Goal: Information Seeking & Learning: Check status

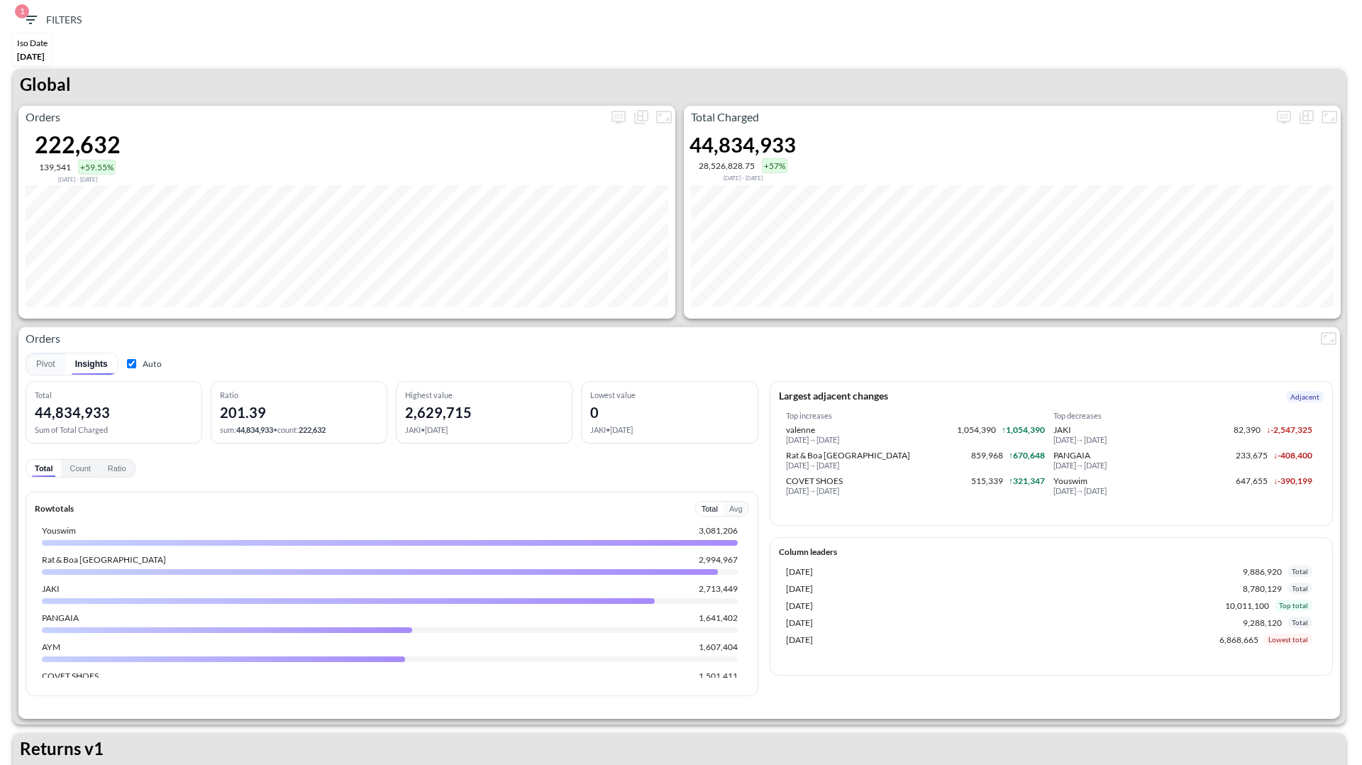
click at [979, 160] on div "Total Charged 44,834,933 28,526,828.75 +57% [DATE] - [DATE]" at bounding box center [1012, 212] width 657 height 213
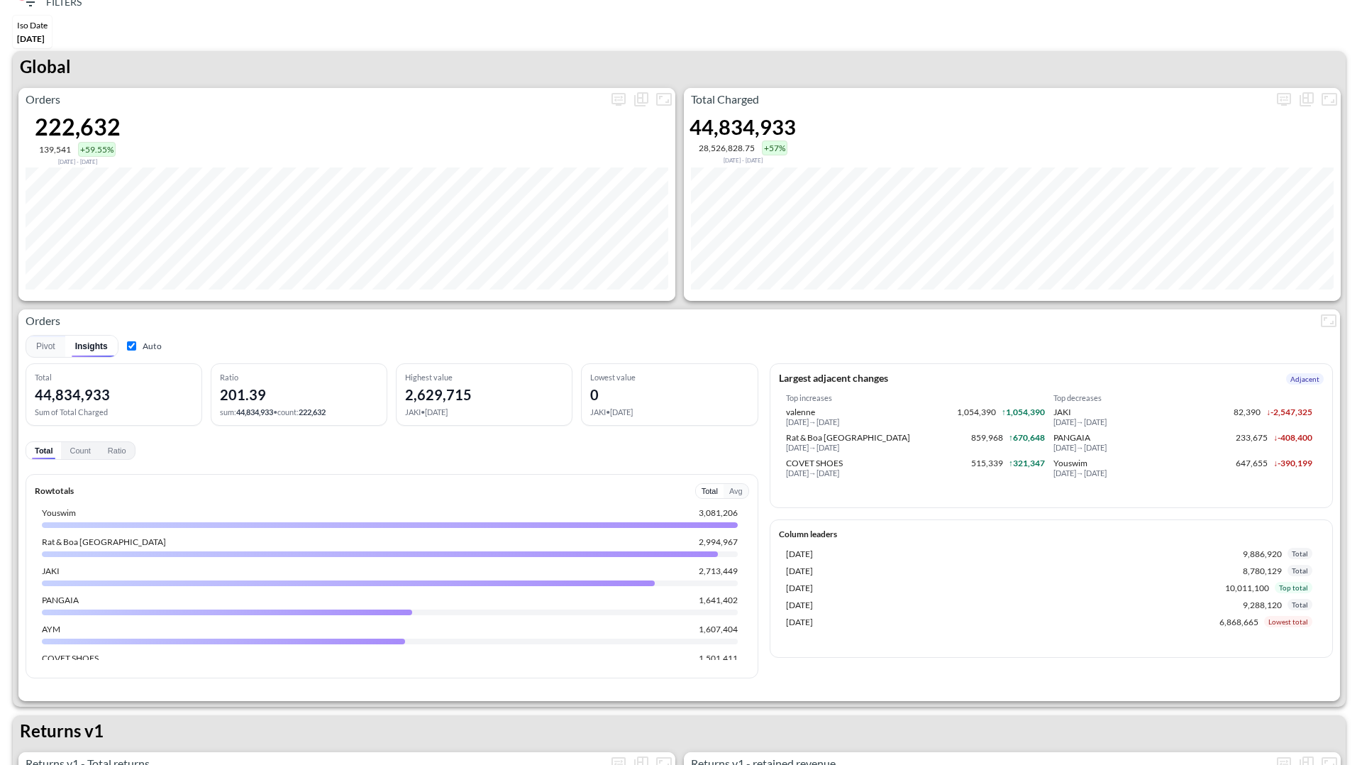
scroll to position [27, 0]
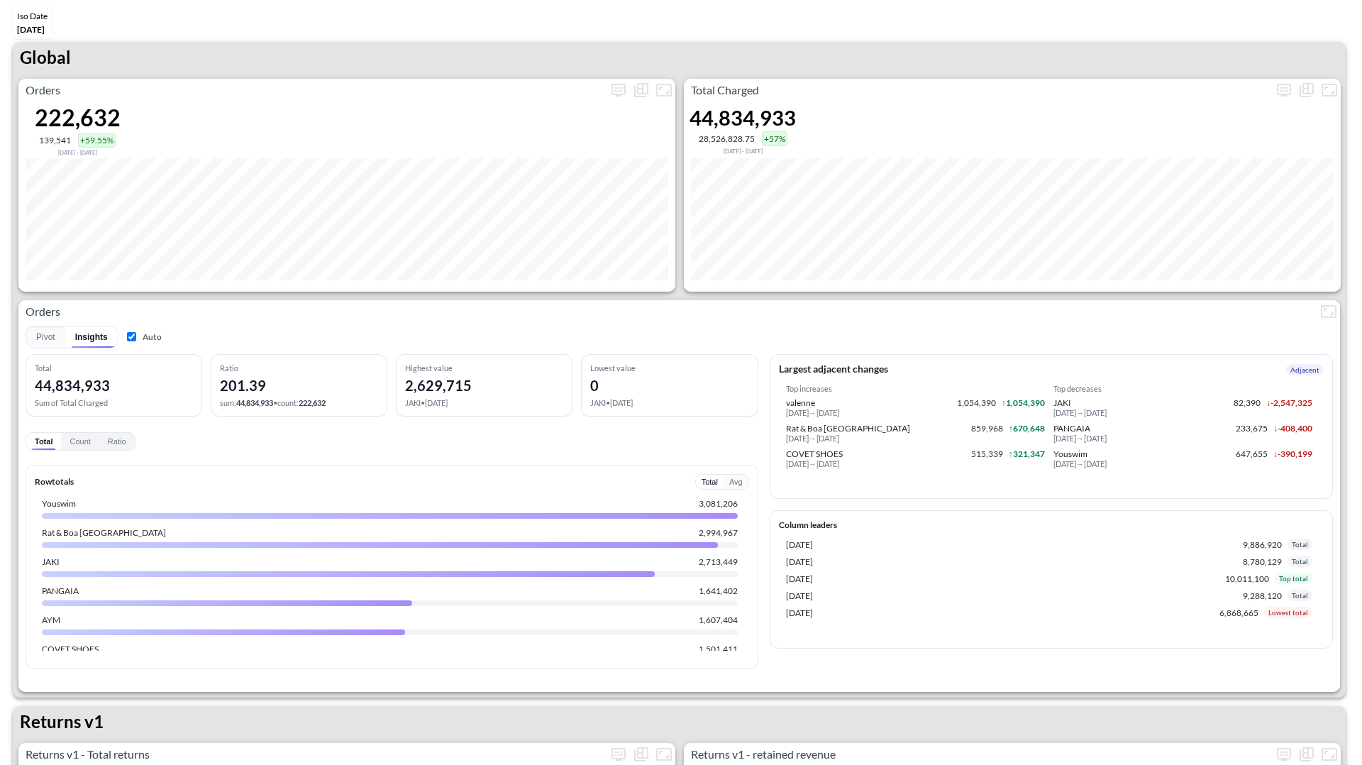
click at [165, 328] on div "Pivot Insights Auto" at bounding box center [680, 337] width 1308 height 23
click at [129, 337] on input "Auto" at bounding box center [131, 336] width 9 height 9
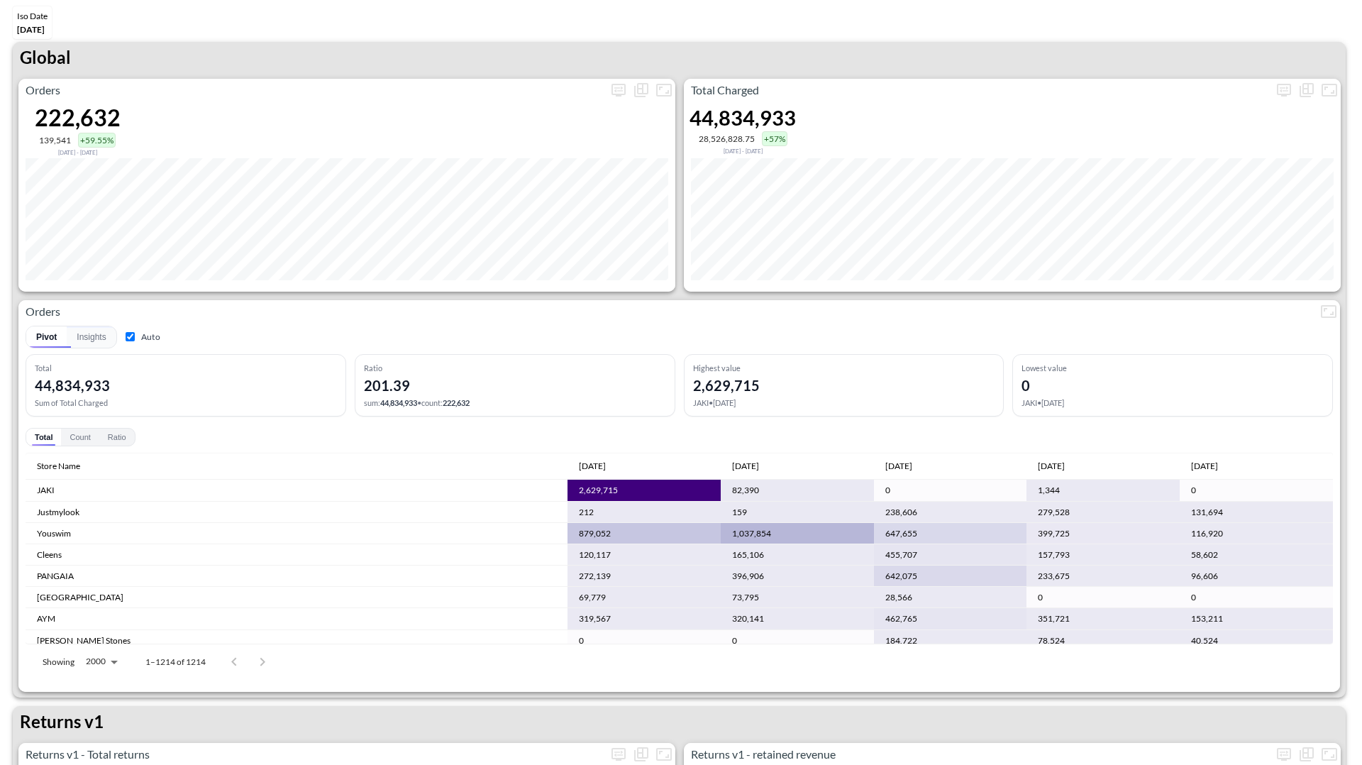
scroll to position [9, 0]
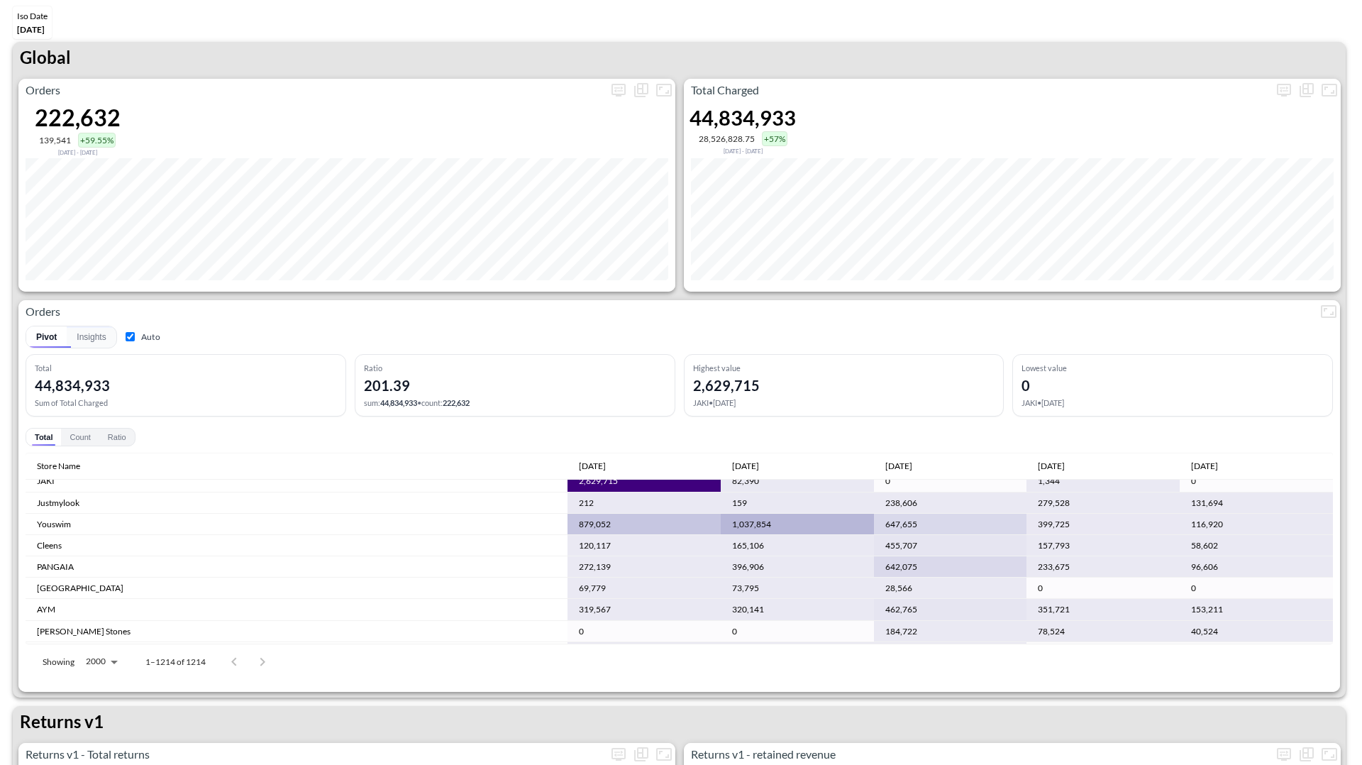
click at [130, 341] on input "Auto" at bounding box center [130, 336] width 9 height 9
checkbox input "false"
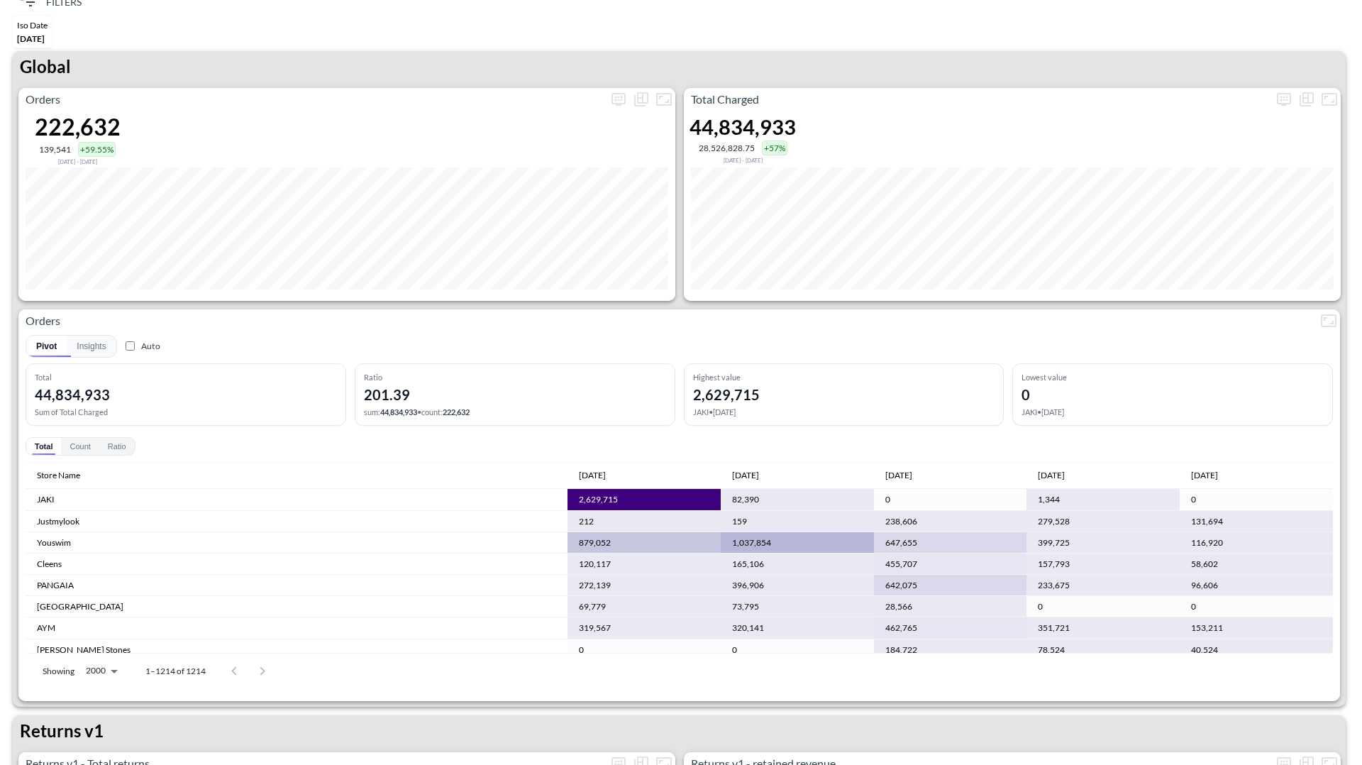
scroll to position [0, 0]
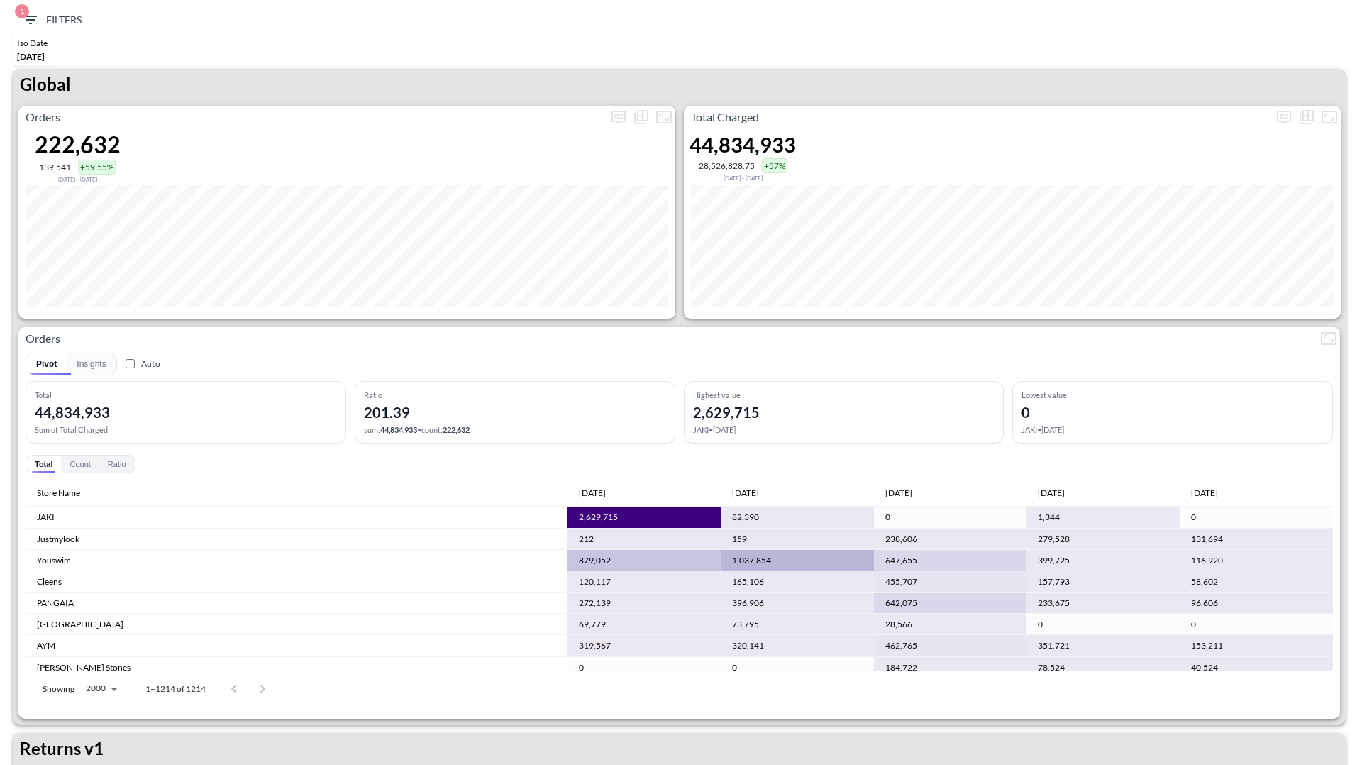
click at [33, 21] on icon "button" at bounding box center [30, 19] width 17 height 17
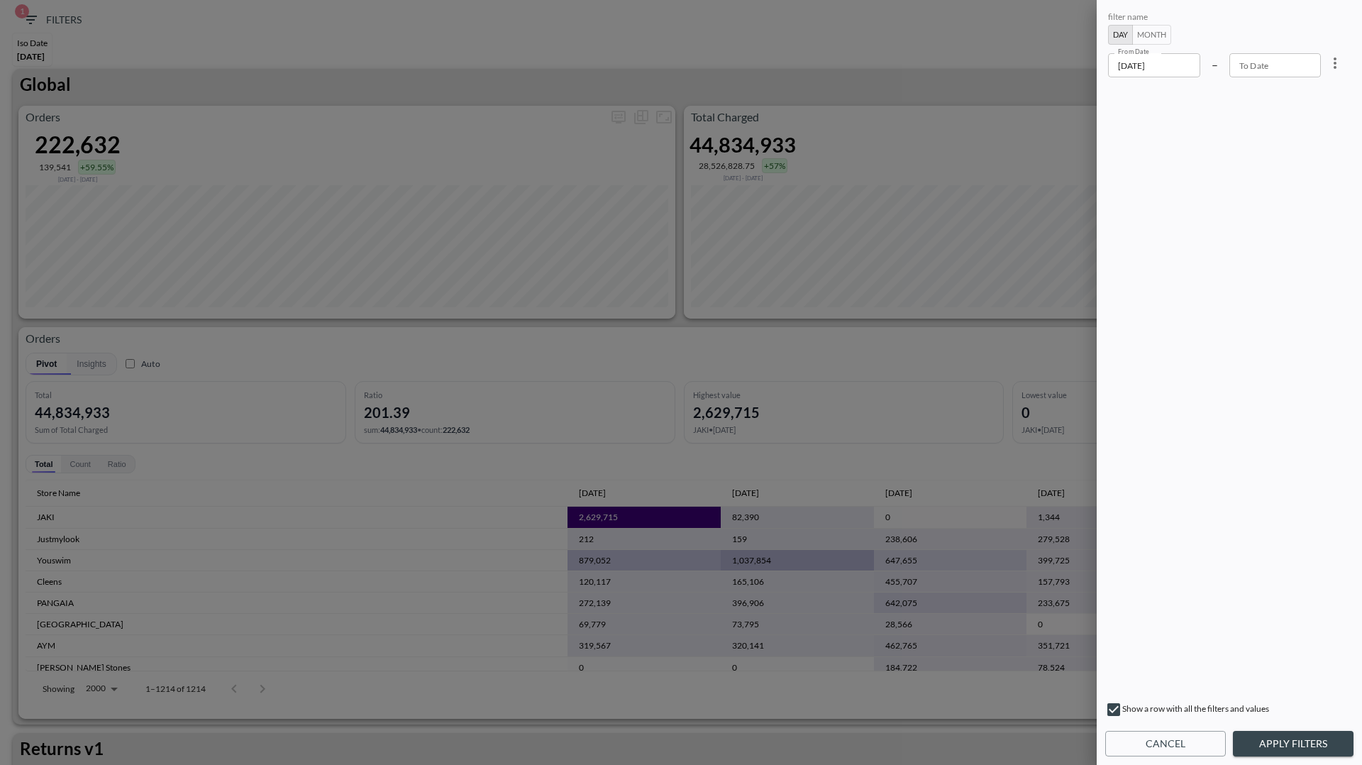
click at [909, 61] on div at bounding box center [681, 382] width 1362 height 765
click at [1198, 745] on button "Cancel" at bounding box center [1165, 744] width 121 height 26
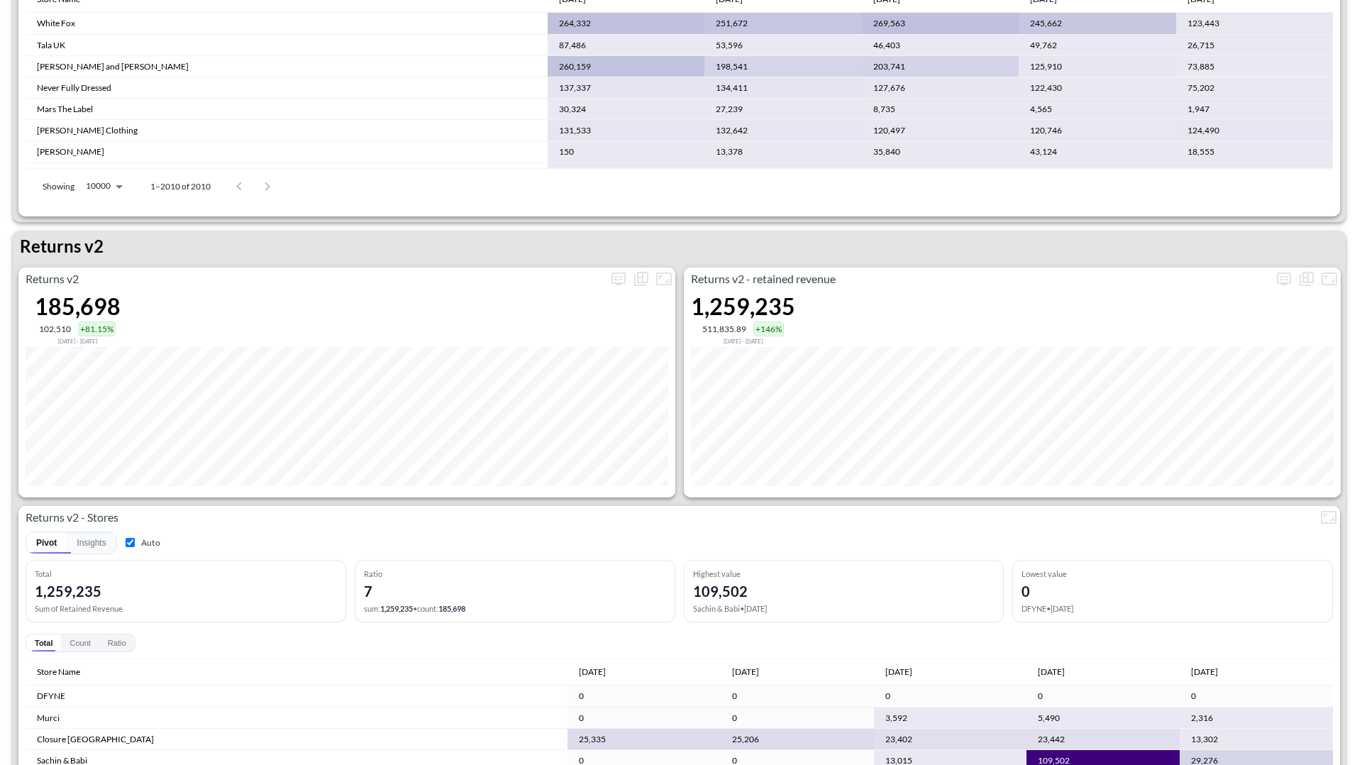
scroll to position [1255, 0]
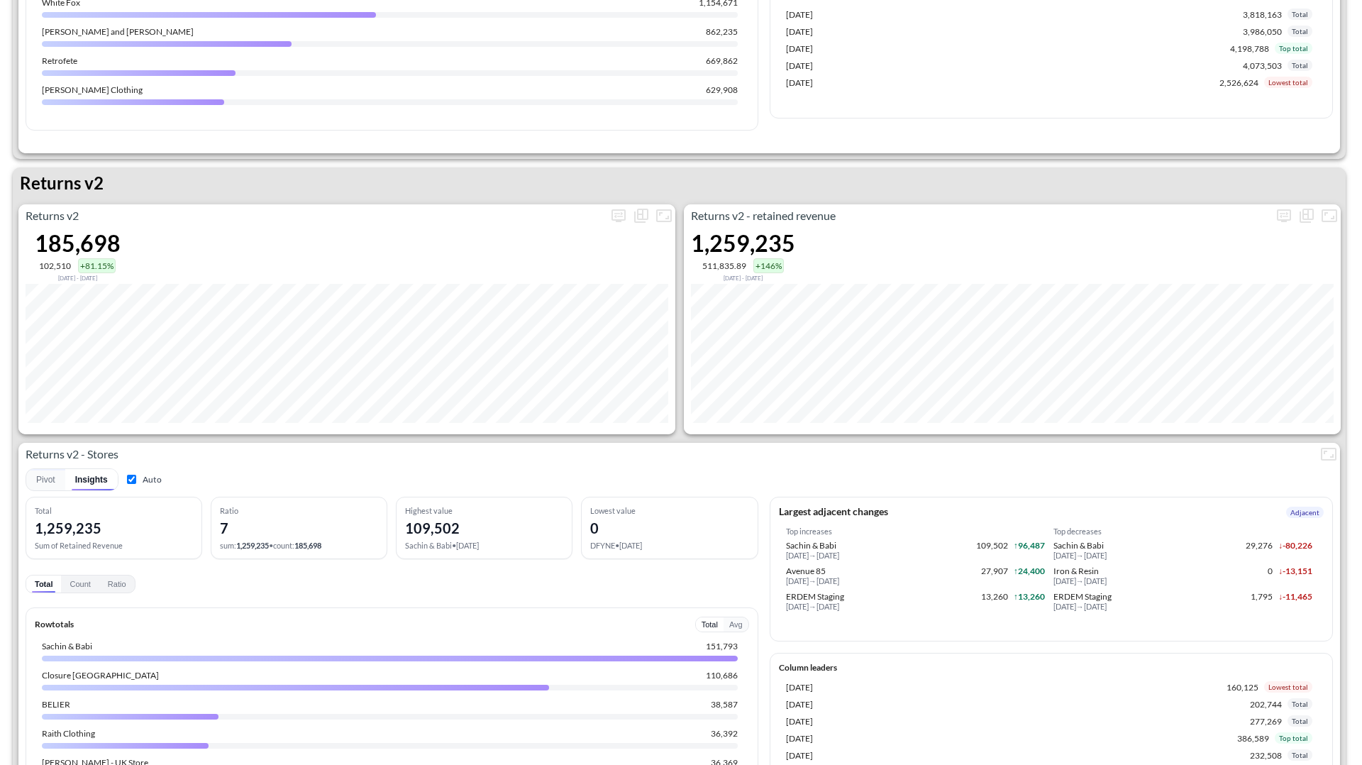
click at [133, 482] on input "Auto" at bounding box center [131, 479] width 9 height 9
checkbox input "false"
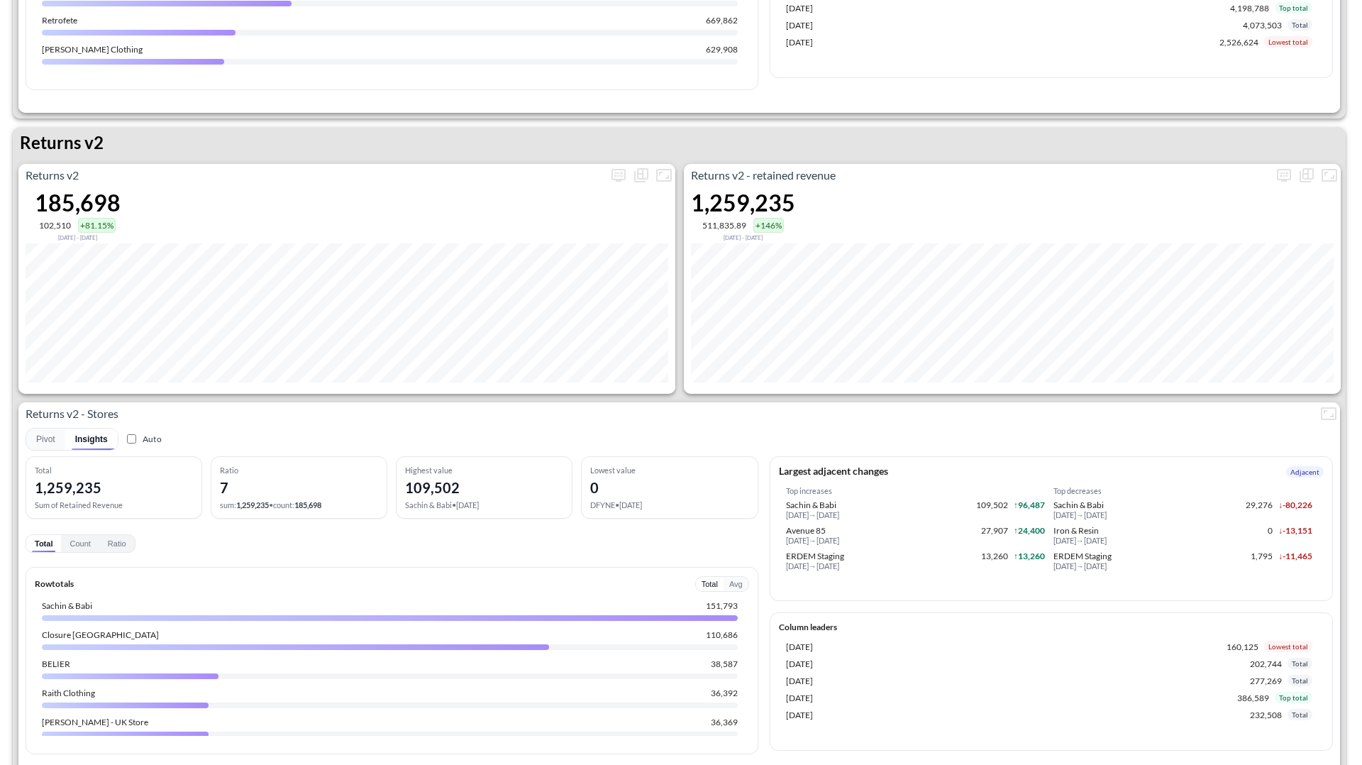
scroll to position [1305, 0]
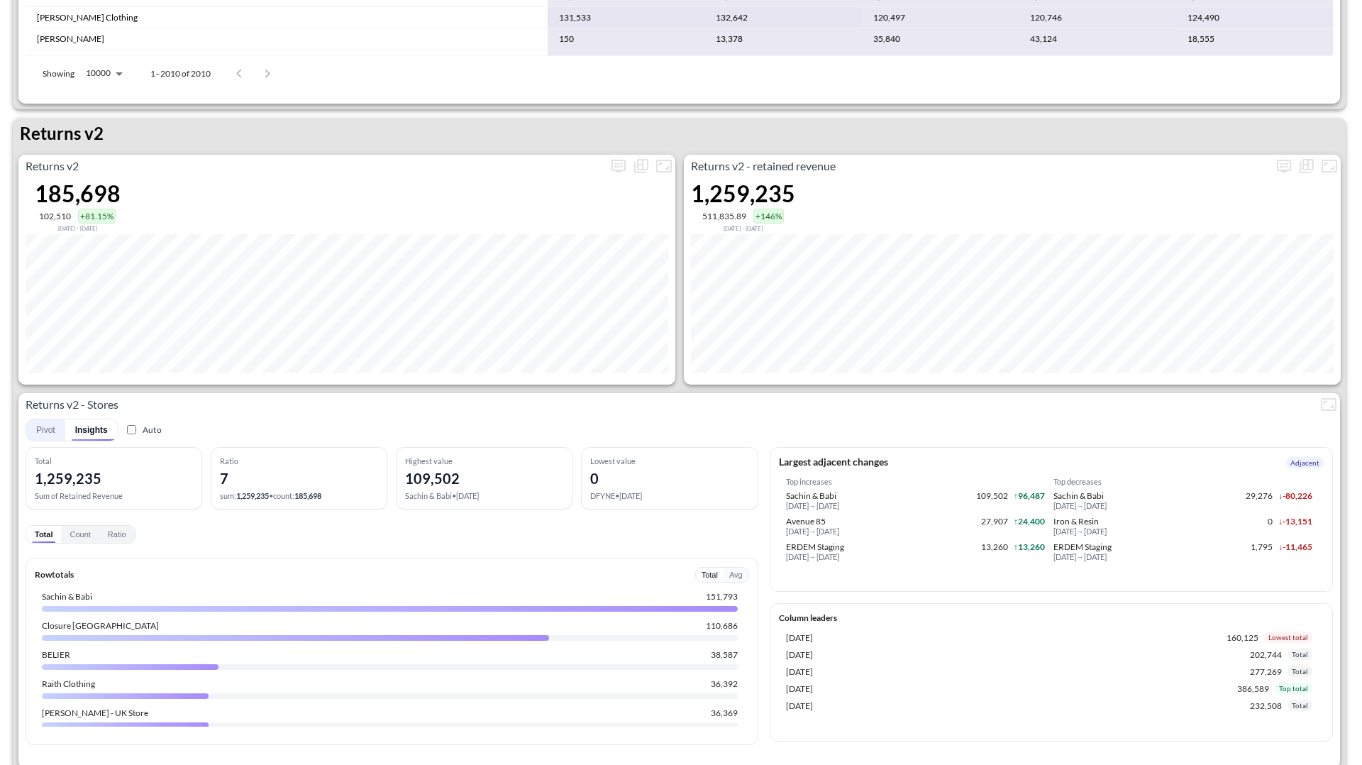
click at [48, 426] on button "Pivot" at bounding box center [45, 429] width 39 height 21
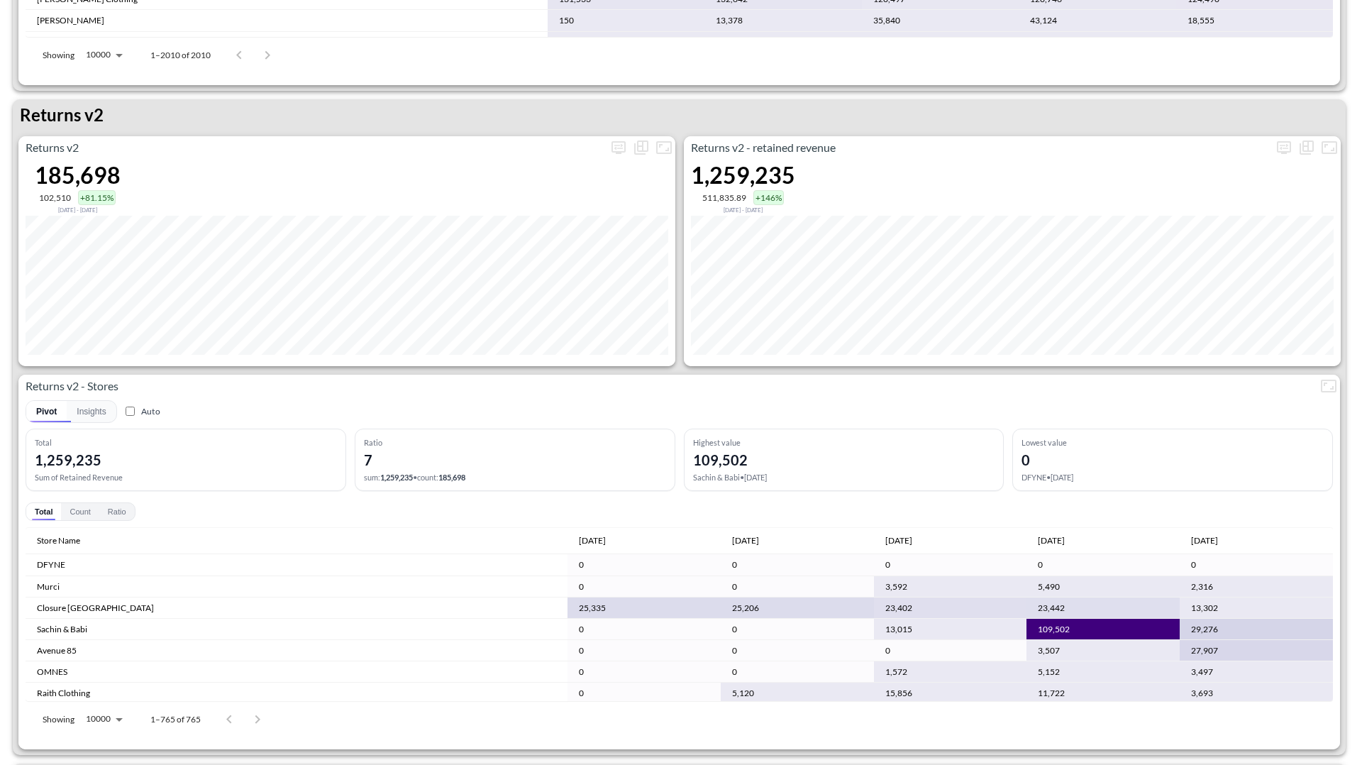
drag, startPoint x: 950, startPoint y: 652, endPoint x: 943, endPoint y: 651, distance: 7.2
click at [1027, 651] on td "3,507" at bounding box center [1103, 650] width 153 height 21
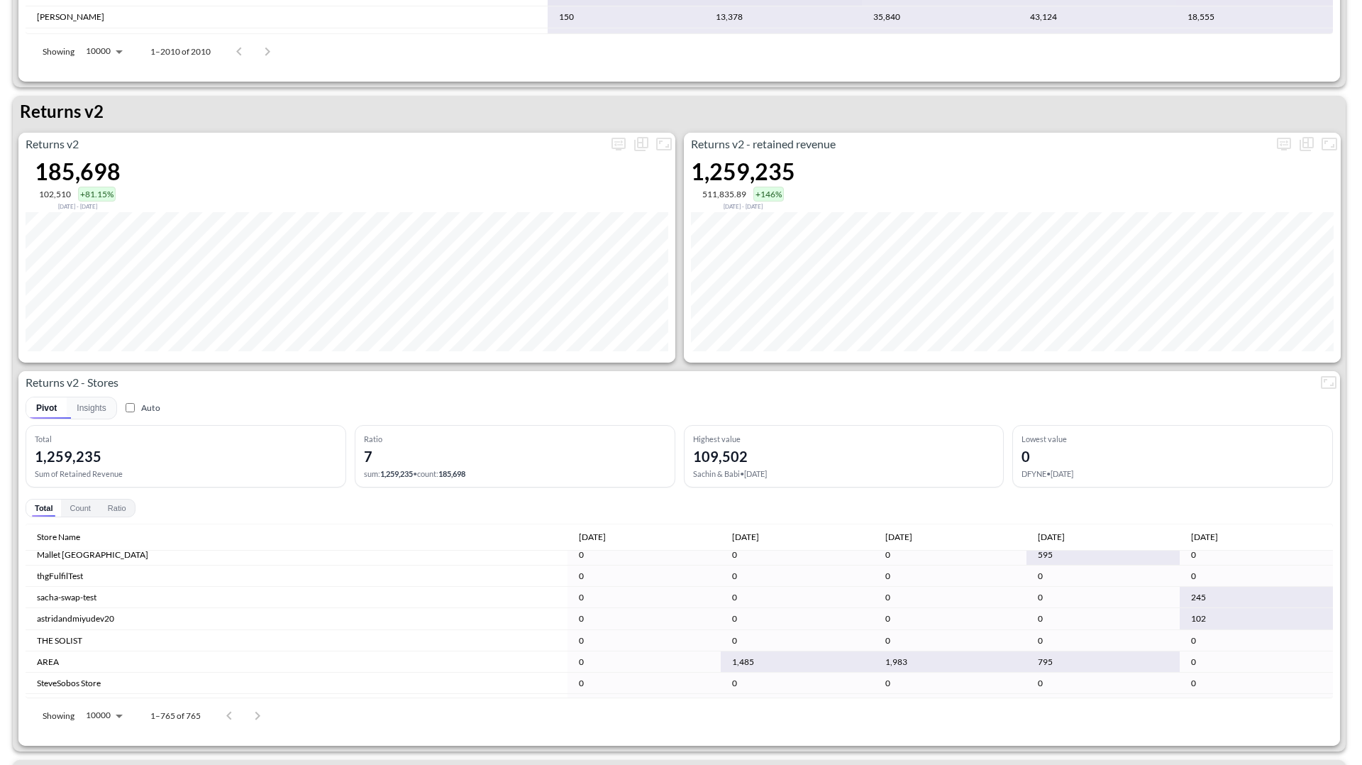
scroll to position [3079, 0]
click at [107, 719] on body "BI.P.EYE, Interactive Analytics Dashboards 1 Filters Iso Date May 01, 2025 Glob…" at bounding box center [681, 382] width 1362 height 765
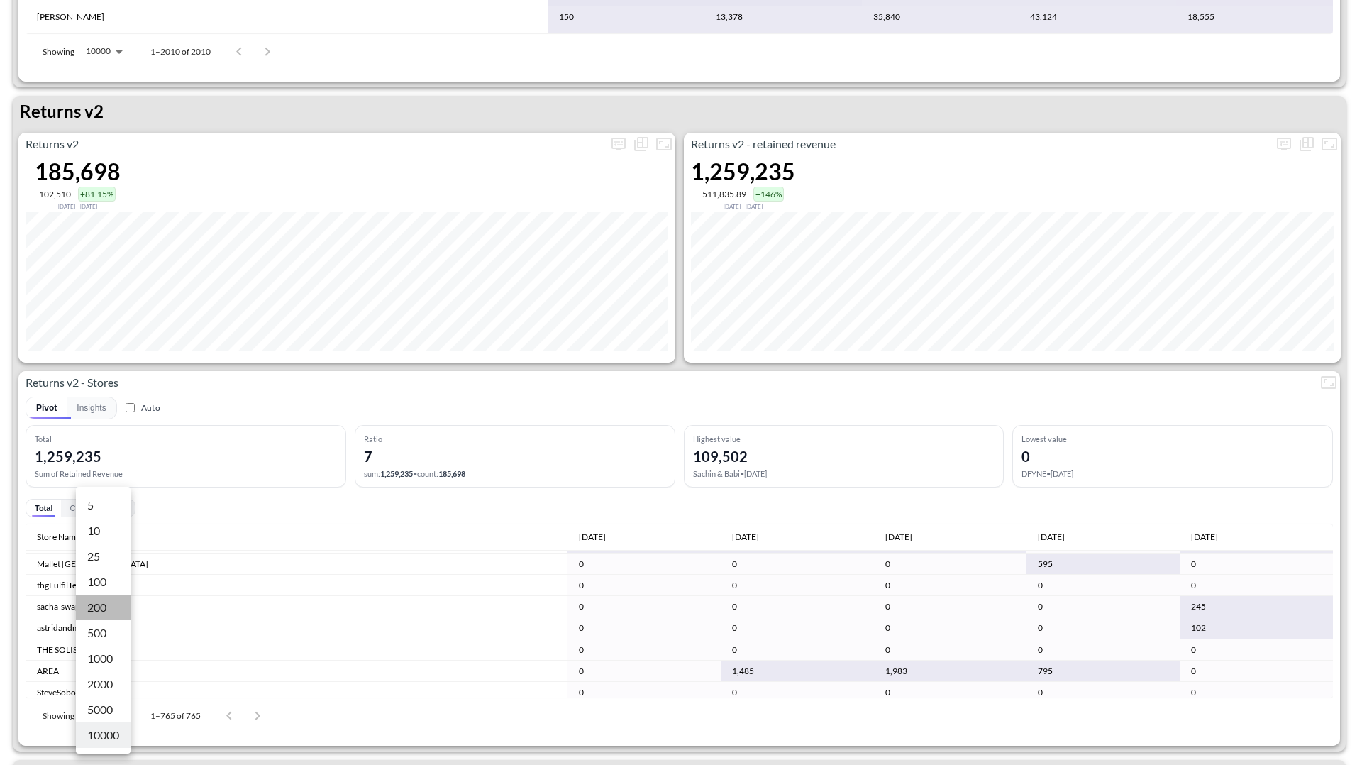
click at [107, 605] on li "200" at bounding box center [103, 608] width 55 height 26
type input "200"
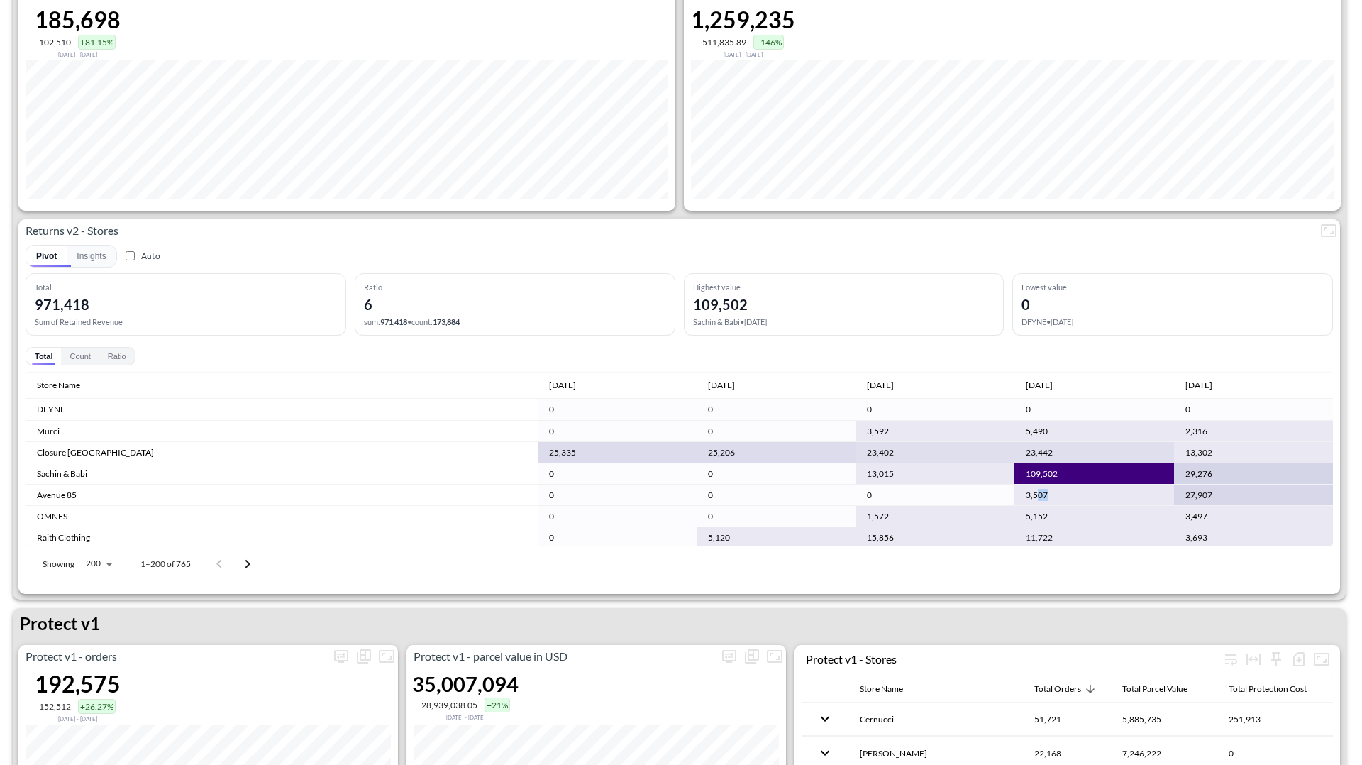
scroll to position [1451, 0]
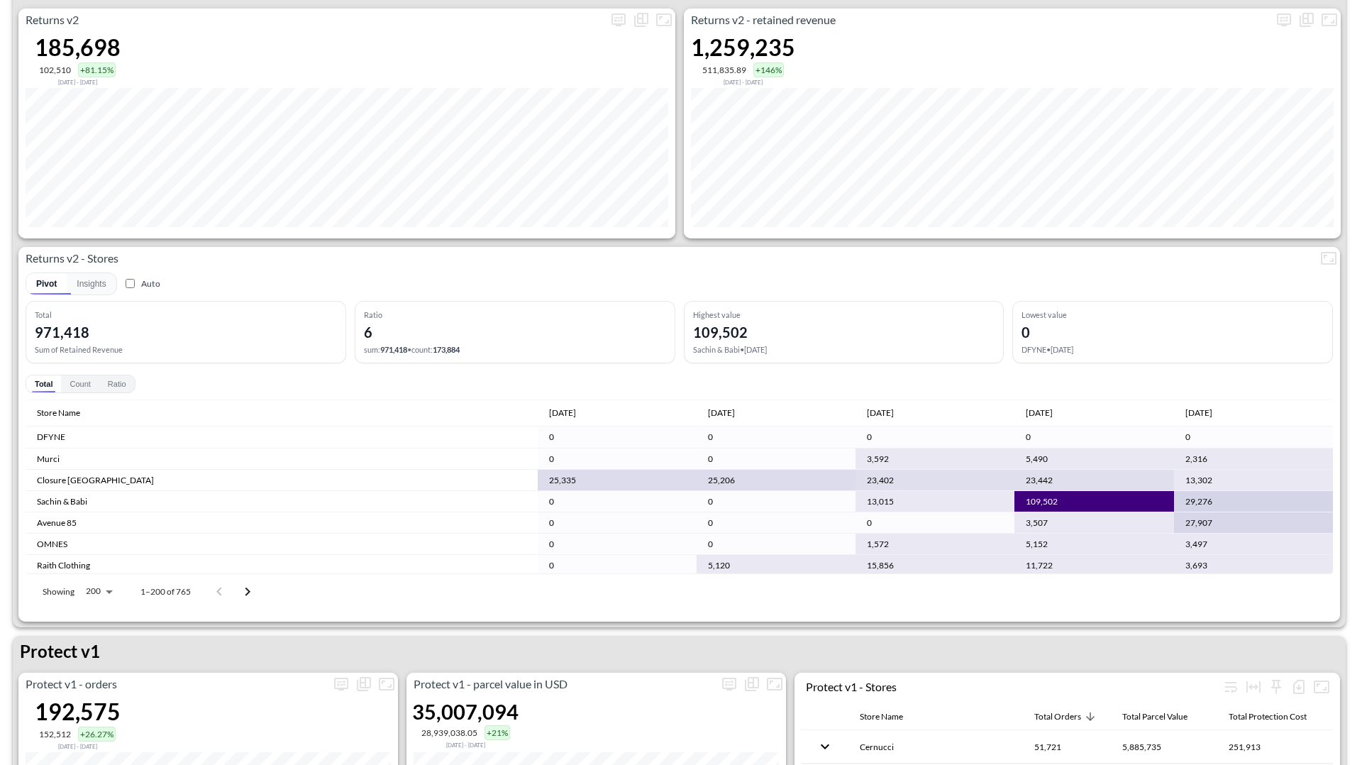
click at [615, 388] on div "Total Count Ratio" at bounding box center [680, 384] width 1308 height 18
click at [66, 385] on button "Count" at bounding box center [80, 383] width 38 height 17
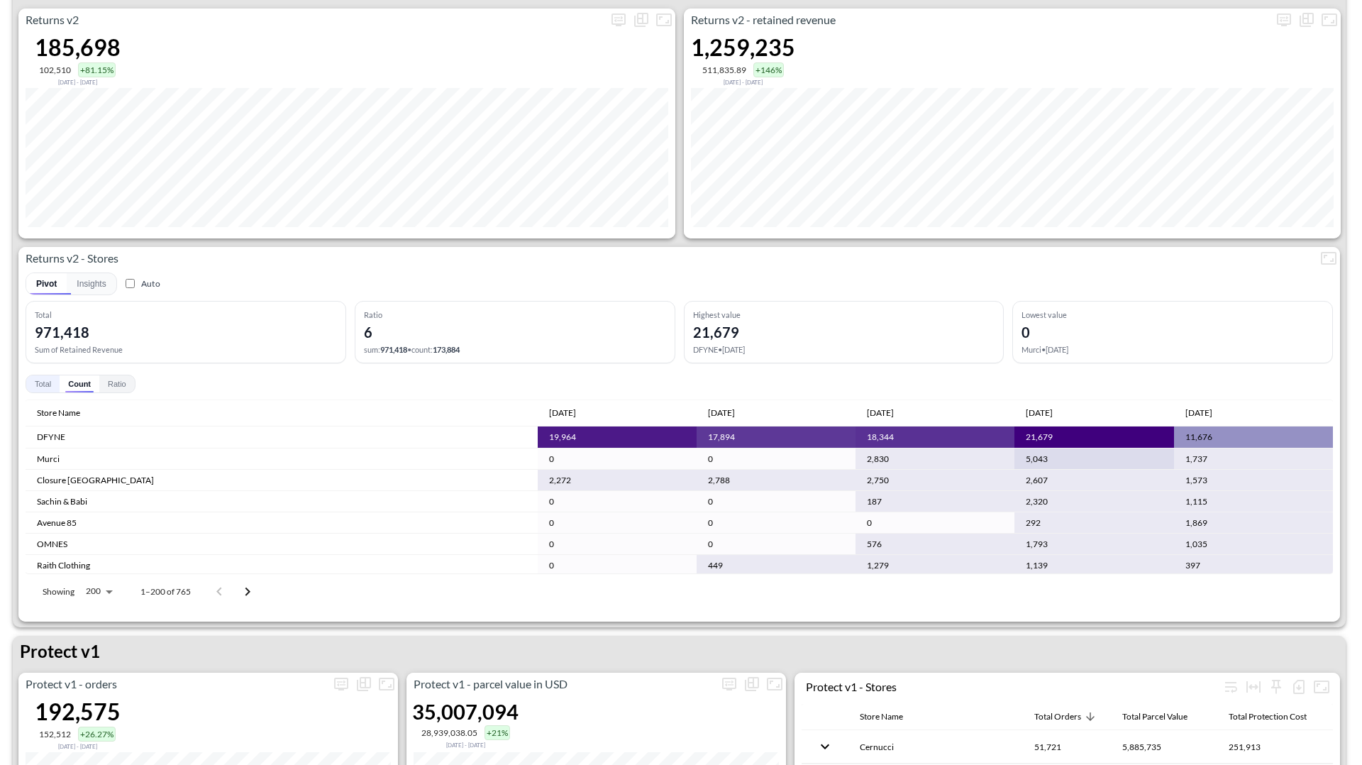
click at [51, 390] on button "Total" at bounding box center [42, 383] width 33 height 17
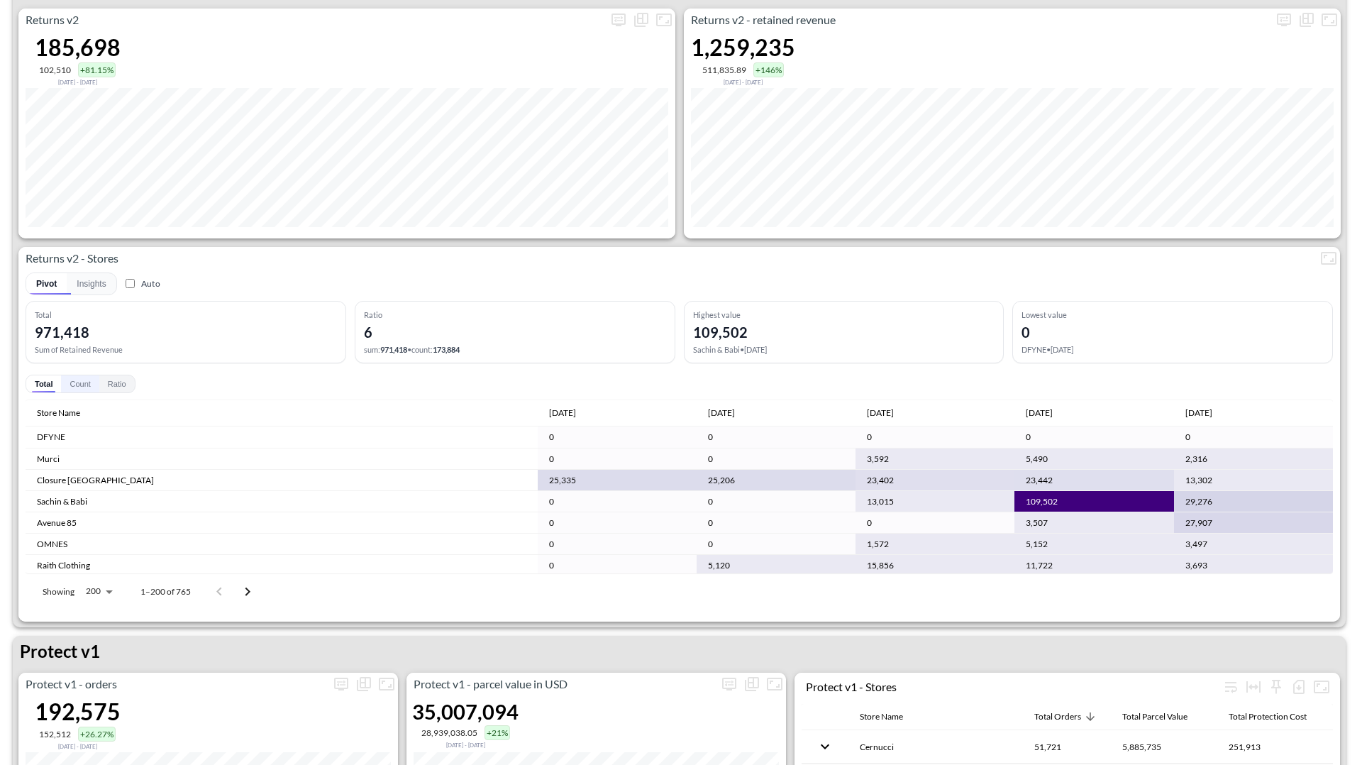
click at [87, 387] on button "Count" at bounding box center [80, 383] width 38 height 17
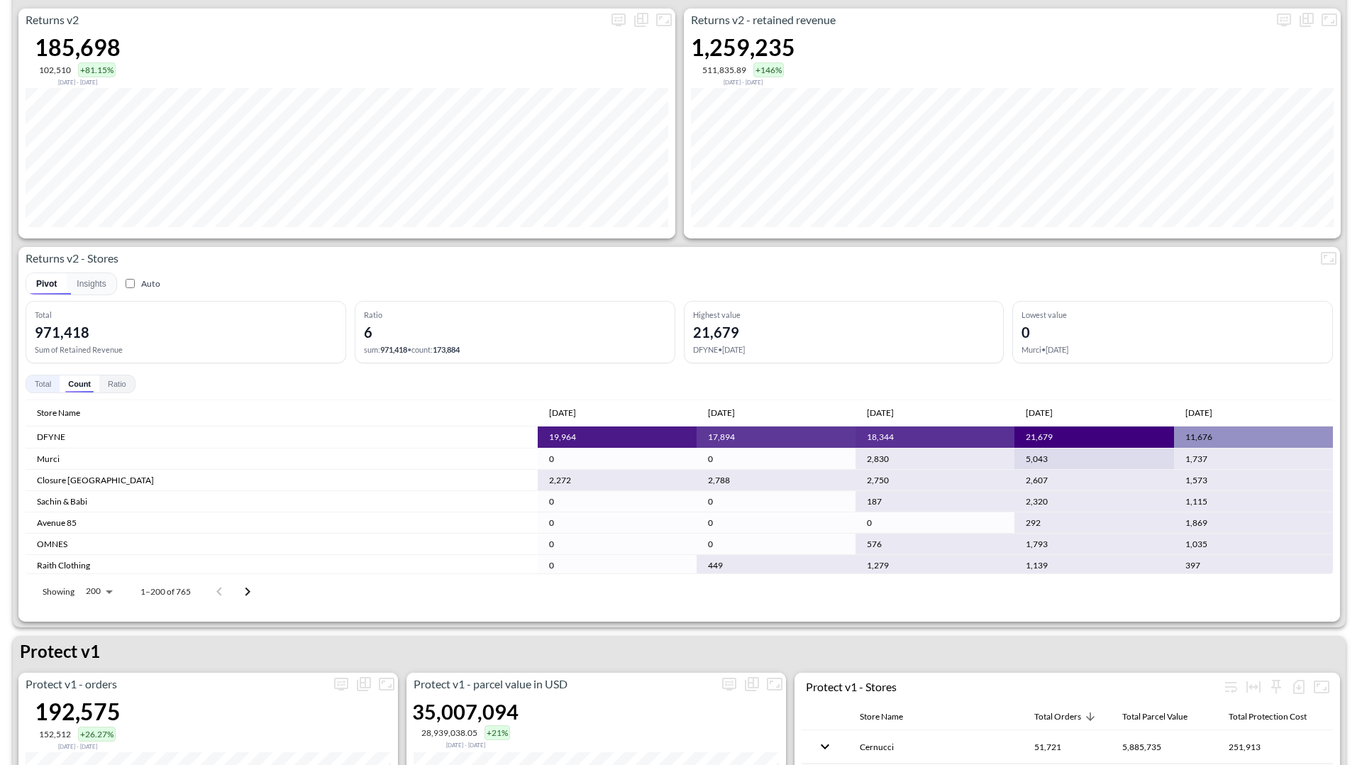
click at [39, 385] on button "Total" at bounding box center [42, 383] width 33 height 17
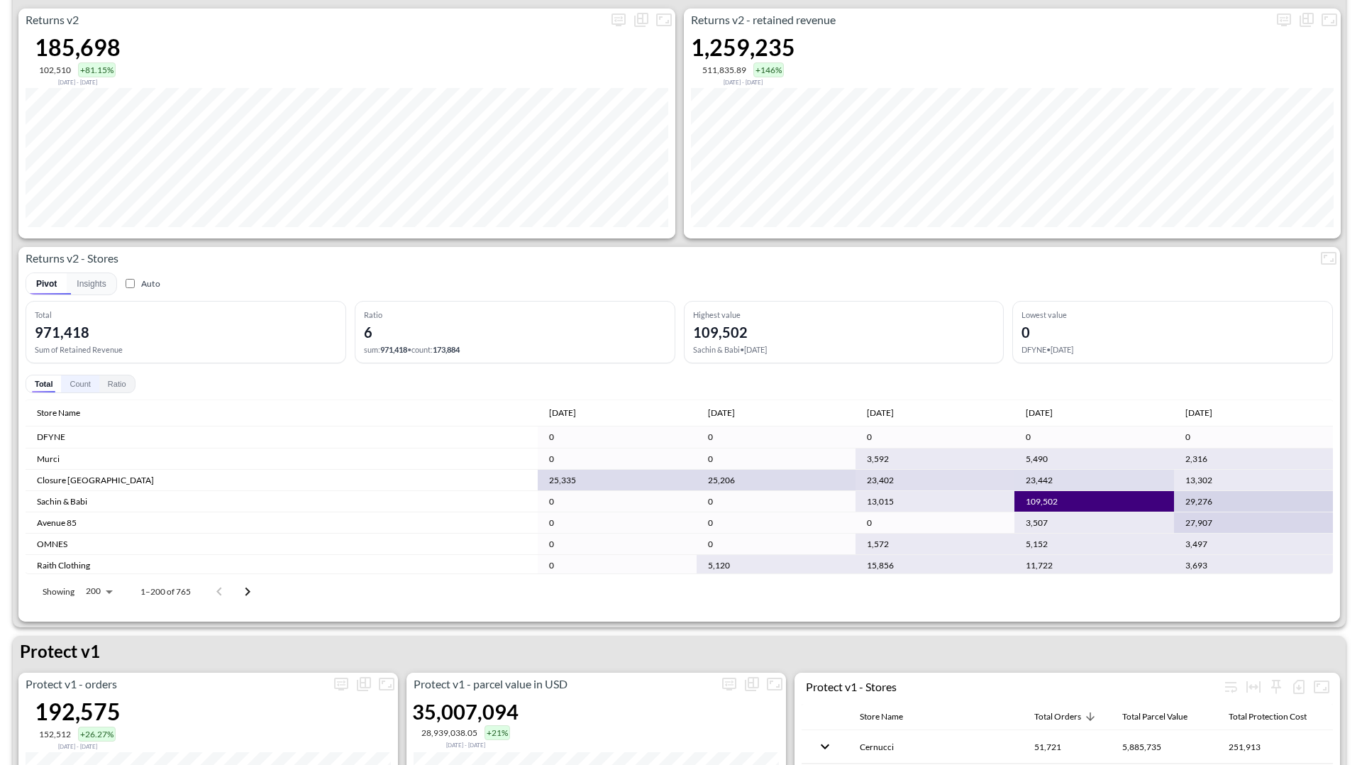
click at [75, 390] on button "Count" at bounding box center [80, 383] width 38 height 17
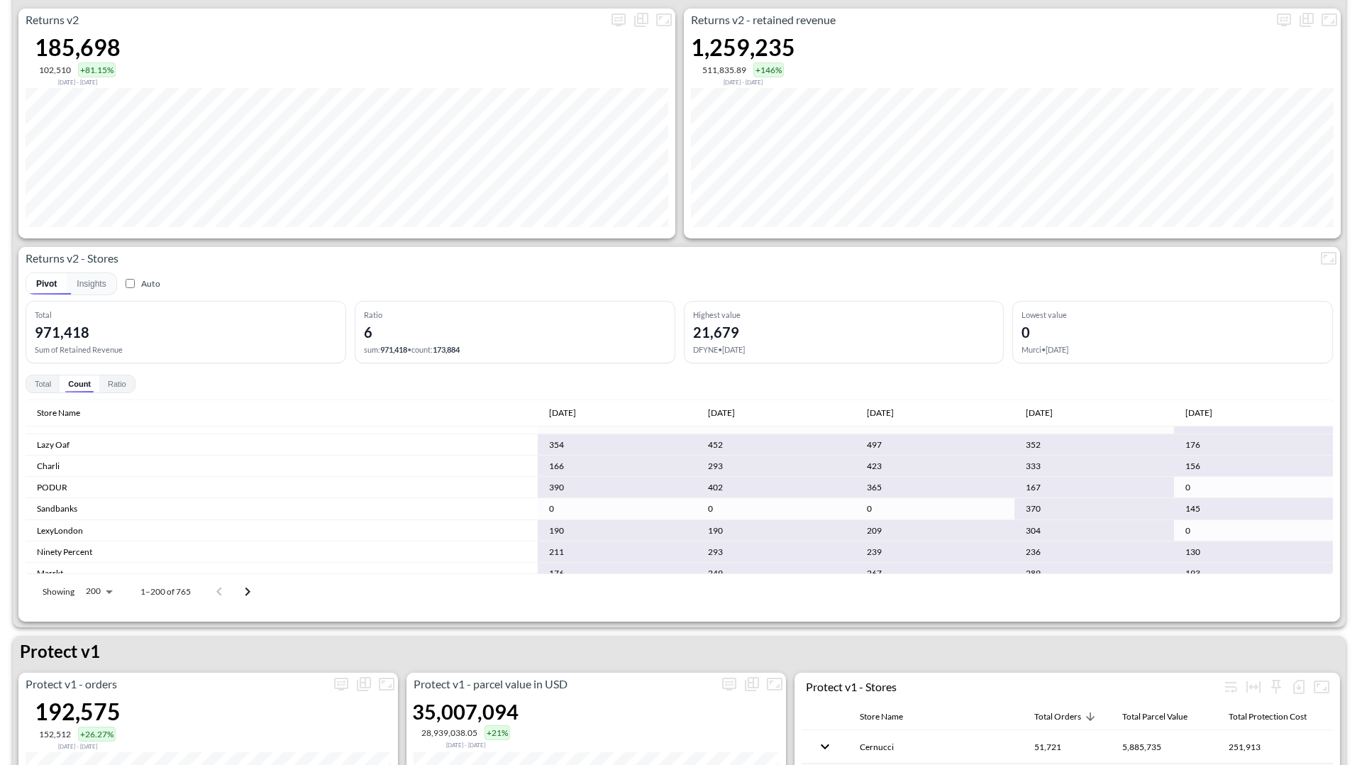
scroll to position [491, 0]
